Goal: Check status: Check status

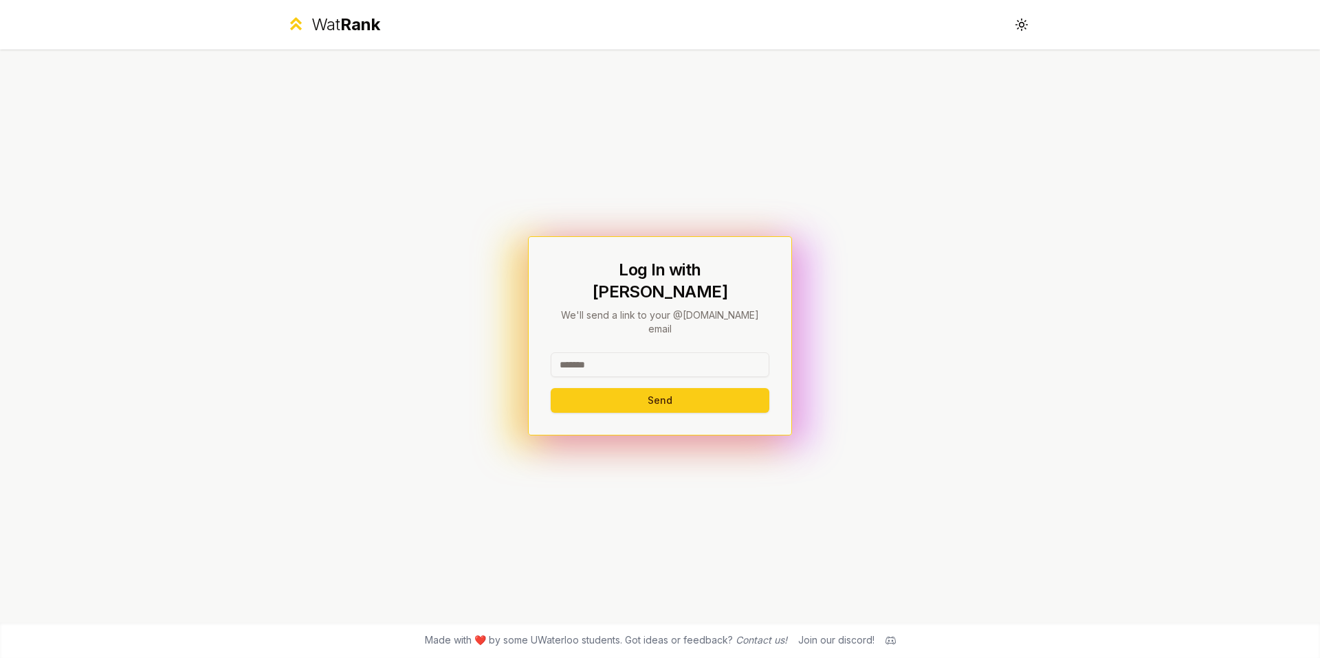
click at [686, 353] on input at bounding box center [660, 365] width 219 height 25
type input "**********"
click at [719, 391] on button "Send" at bounding box center [660, 400] width 219 height 25
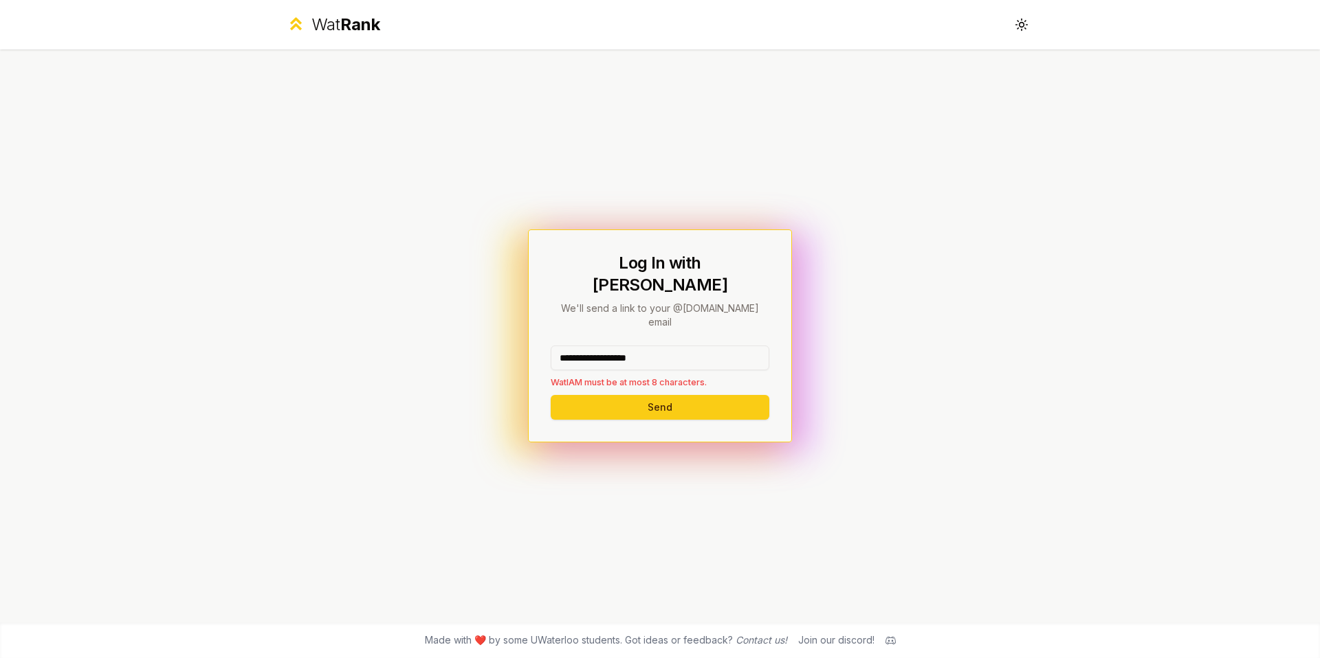
drag, startPoint x: 672, startPoint y: 342, endPoint x: 485, endPoint y: 293, distance: 193.9
click at [484, 294] on div "**********" at bounding box center [660, 335] width 792 height 573
click at [551, 395] on button "Send" at bounding box center [660, 407] width 219 height 25
click at [708, 396] on button "Send" at bounding box center [660, 407] width 219 height 25
drag, startPoint x: 672, startPoint y: 344, endPoint x: 467, endPoint y: 306, distance: 207.7
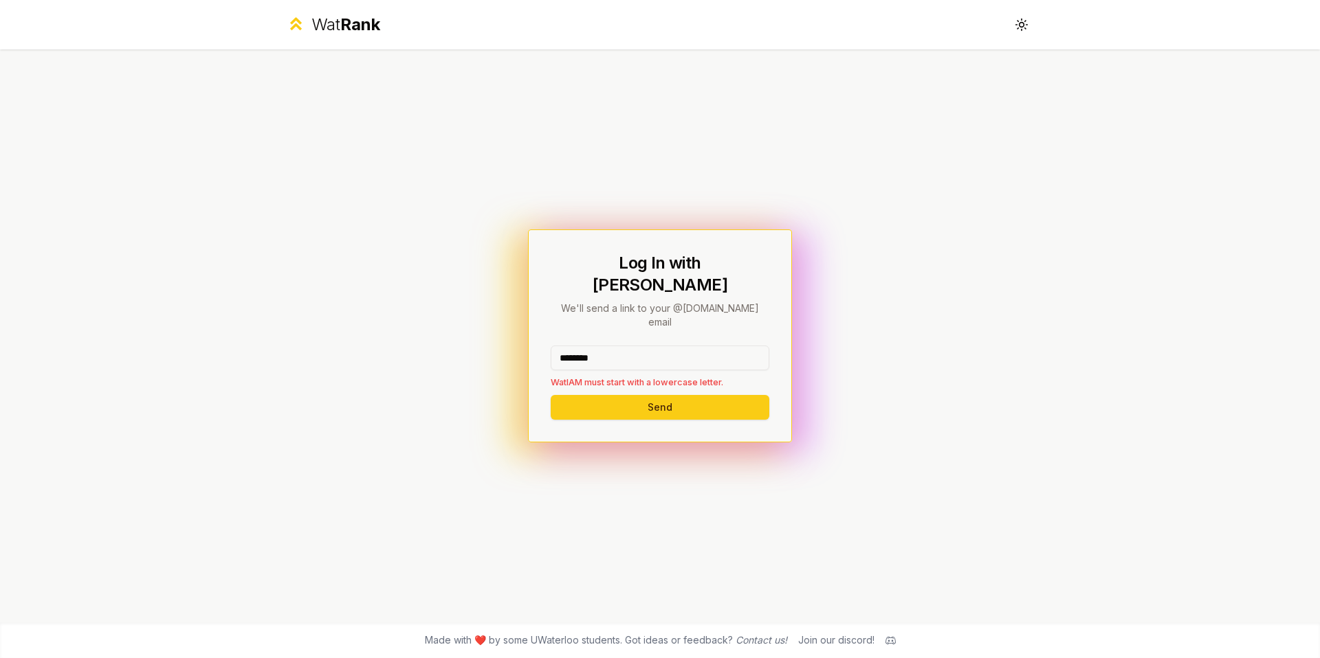
click at [467, 306] on div "Log In with WatIAM We'll send a link to your @uwaterloo.ca email ******** WatIA…" at bounding box center [660, 335] width 792 height 573
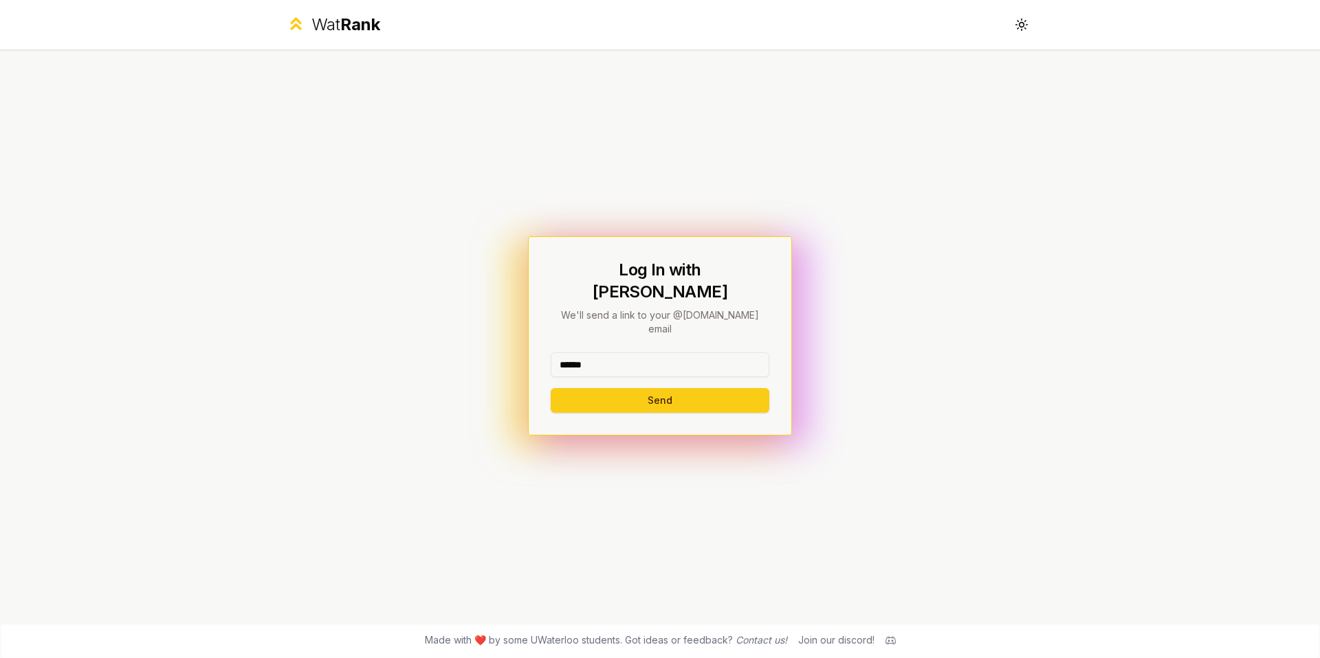
type input "******"
click at [551, 388] on button "Send" at bounding box center [660, 400] width 219 height 25
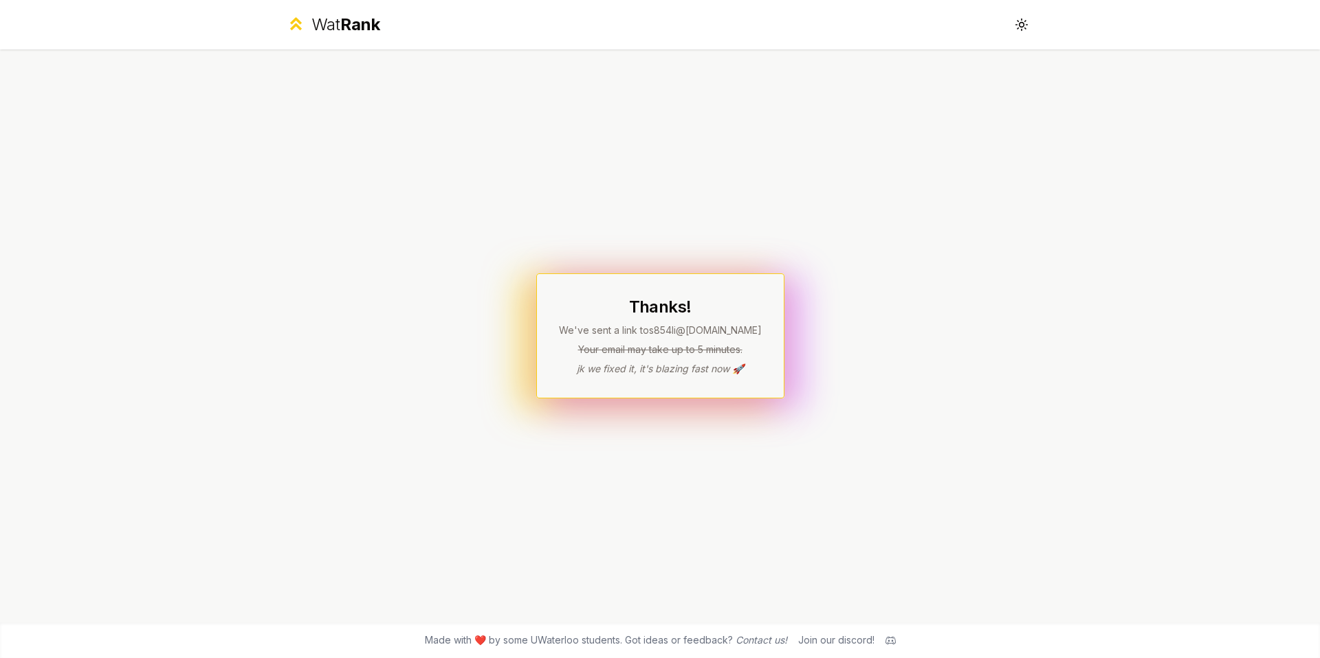
click at [720, 104] on div "Thanks! We've sent a link to s854li @uwaterloo.ca Your email may take up to 5 m…" at bounding box center [660, 335] width 792 height 573
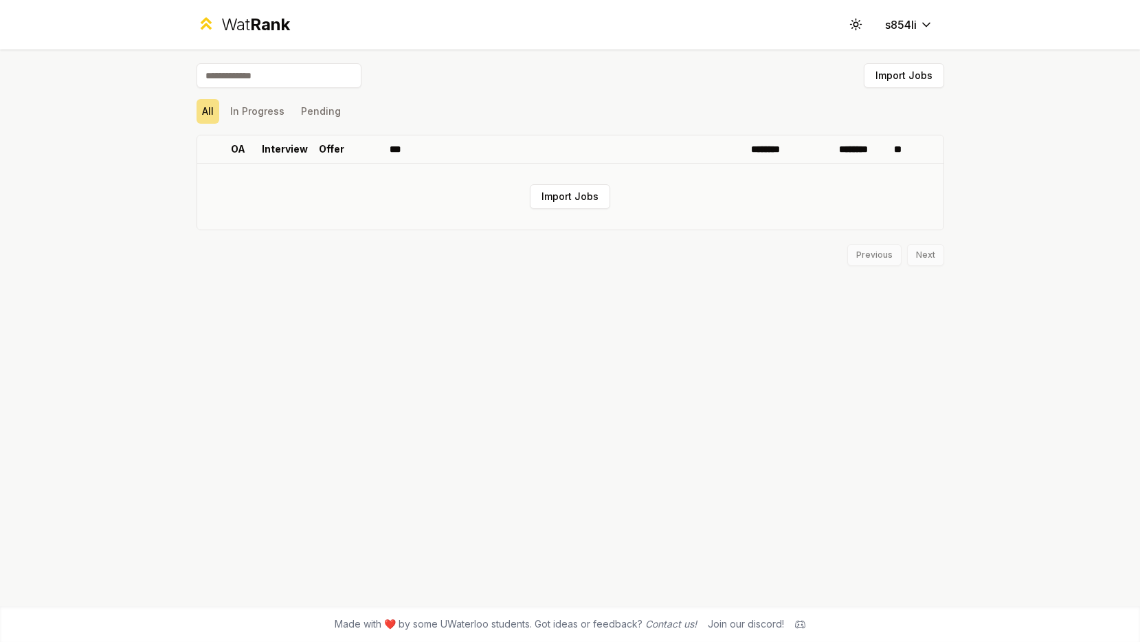
click at [723, 166] on td "Import Jobs" at bounding box center [570, 197] width 746 height 66
click at [265, 111] on button "In Progress" at bounding box center [257, 111] width 65 height 25
click at [317, 110] on button "Pending" at bounding box center [321, 111] width 51 height 25
click at [207, 113] on button "All" at bounding box center [208, 111] width 23 height 25
click at [893, 71] on button "Import Jobs" at bounding box center [904, 75] width 80 height 25
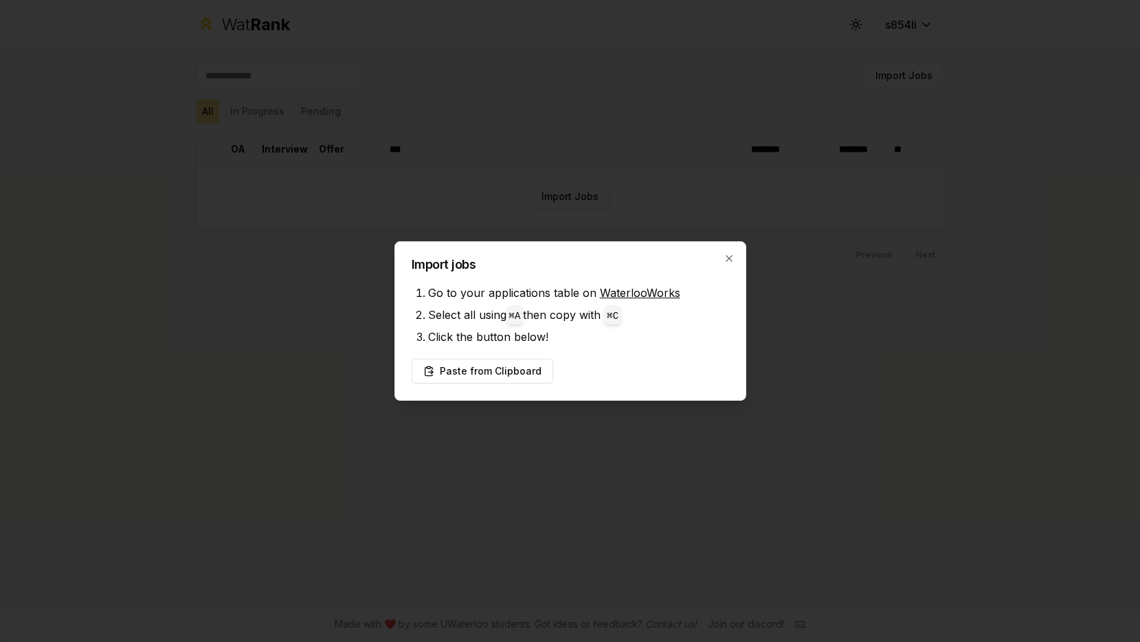
click at [757, 231] on div at bounding box center [570, 321] width 1140 height 642
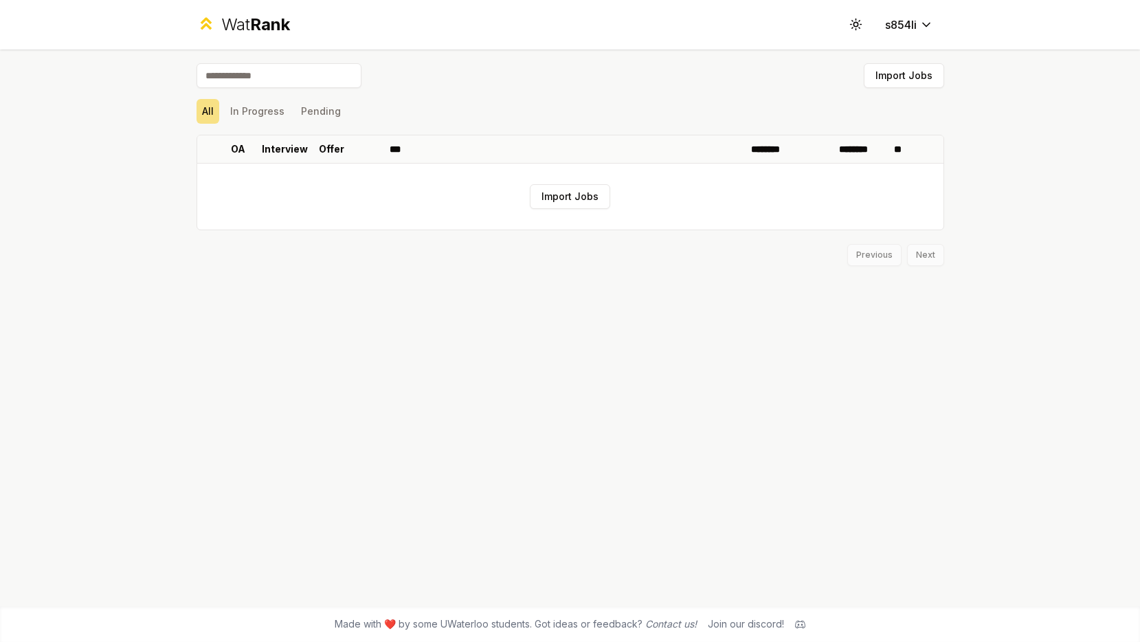
click at [289, 108] on div "All In Progress Pending" at bounding box center [571, 111] width 748 height 25
click at [270, 109] on button "In Progress" at bounding box center [257, 111] width 65 height 25
click at [322, 113] on button "Pending" at bounding box center [321, 111] width 51 height 25
